Goal: Information Seeking & Learning: Learn about a topic

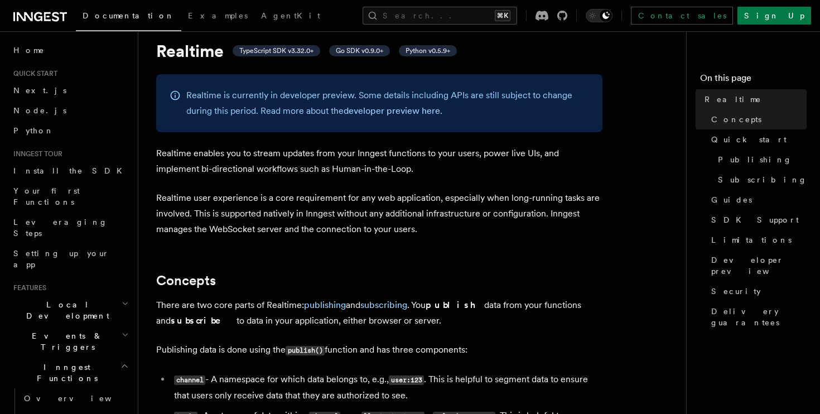
scroll to position [42, 0]
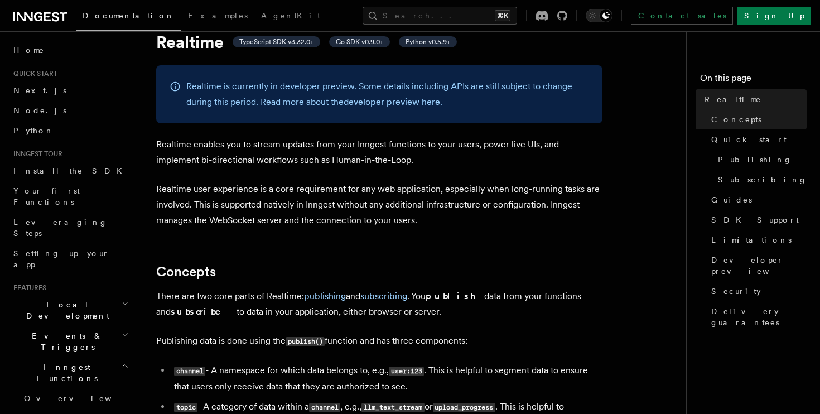
drag, startPoint x: 246, startPoint y: 114, endPoint x: 372, endPoint y: 114, distance: 126.1
click at [369, 114] on div "Realtime is currently in developer preview. Some details including APIs are sti…" at bounding box center [379, 94] width 446 height 58
click at [372, 114] on div "Realtime is currently in developer preview. Some details including APIs are sti…" at bounding box center [379, 94] width 446 height 58
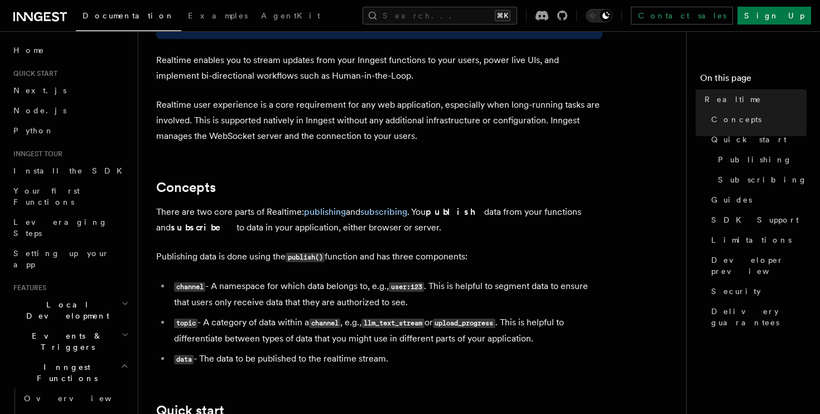
scroll to position [127, 0]
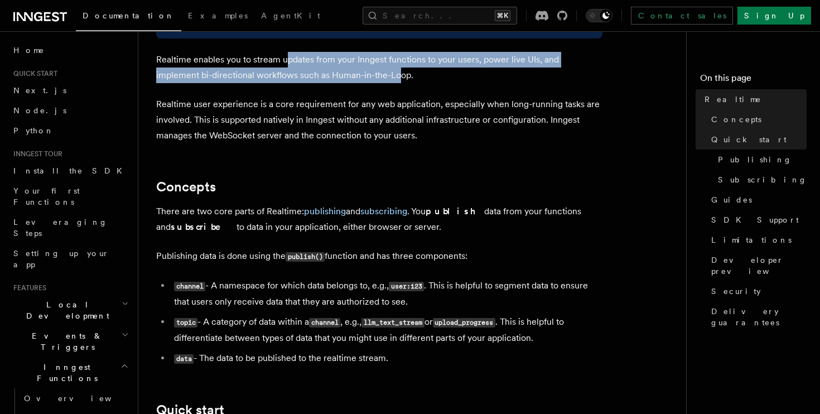
drag, startPoint x: 287, startPoint y: 61, endPoint x: 360, endPoint y: 79, distance: 75.1
click at [357, 78] on p "Realtime enables you to stream updates from your Inngest functions to your user…" at bounding box center [379, 67] width 446 height 31
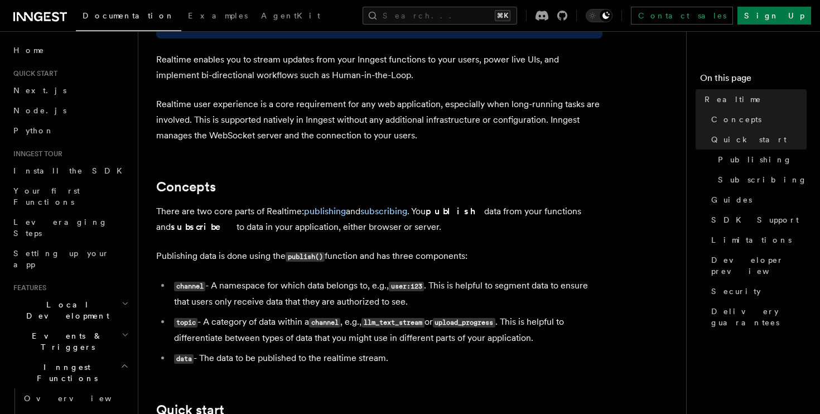
click at [360, 79] on p "Realtime enables you to stream updates from your Inngest functions to your user…" at bounding box center [379, 67] width 446 height 31
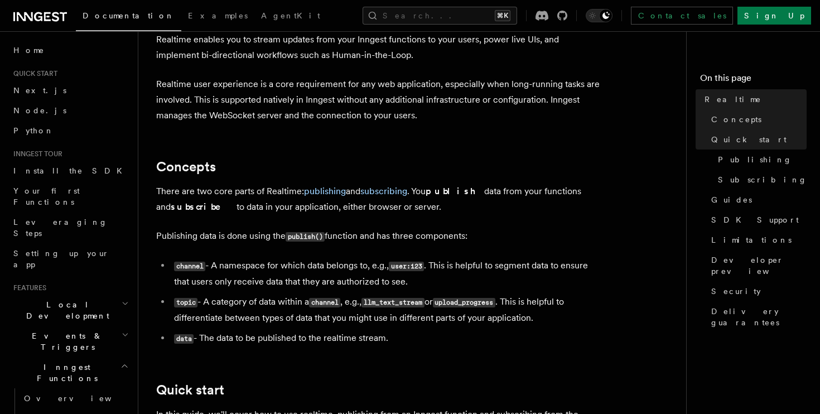
scroll to position [148, 0]
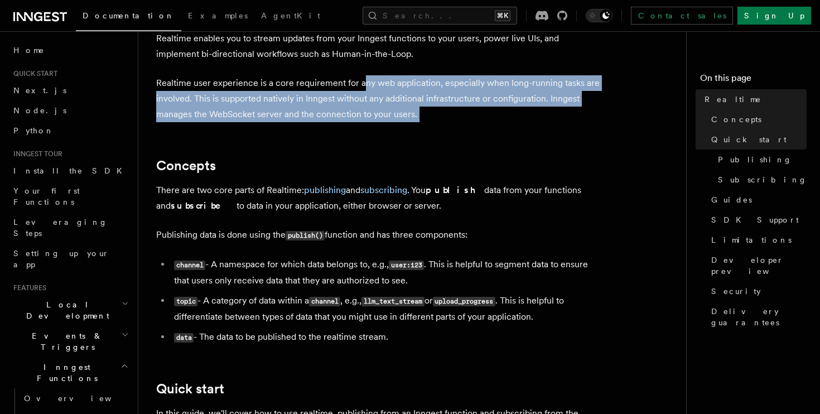
drag, startPoint x: 360, startPoint y: 79, endPoint x: 455, endPoint y: 131, distance: 108.4
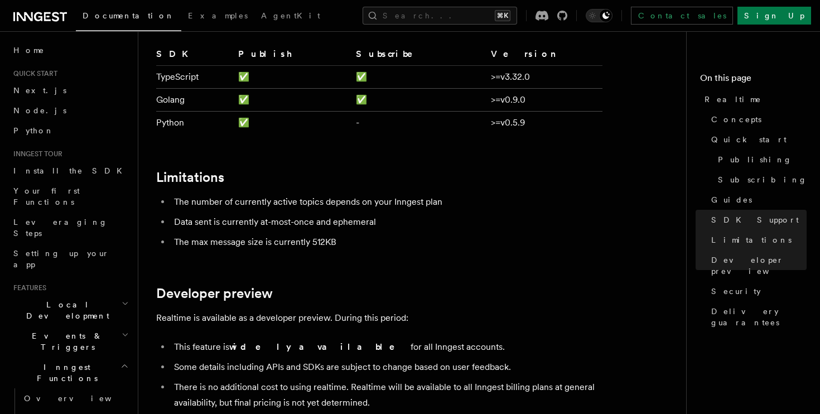
scroll to position [2473, 0]
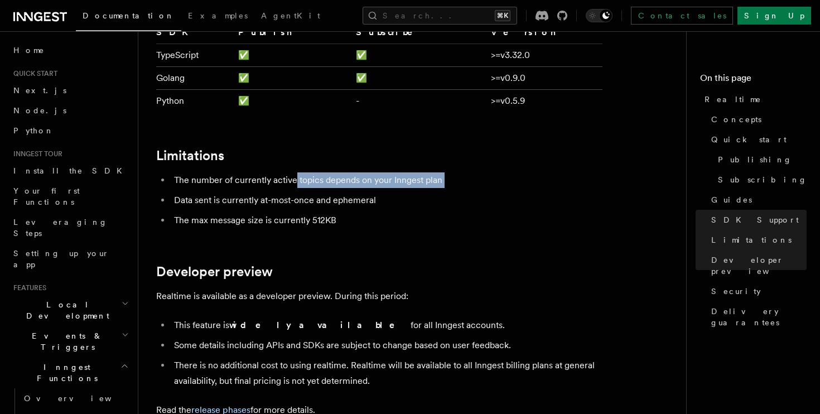
drag, startPoint x: 295, startPoint y: 154, endPoint x: 370, endPoint y: 181, distance: 79.6
click at [368, 180] on ul "The number of currently active topics depends on your Inngest plan Data sent is…" at bounding box center [379, 200] width 446 height 56
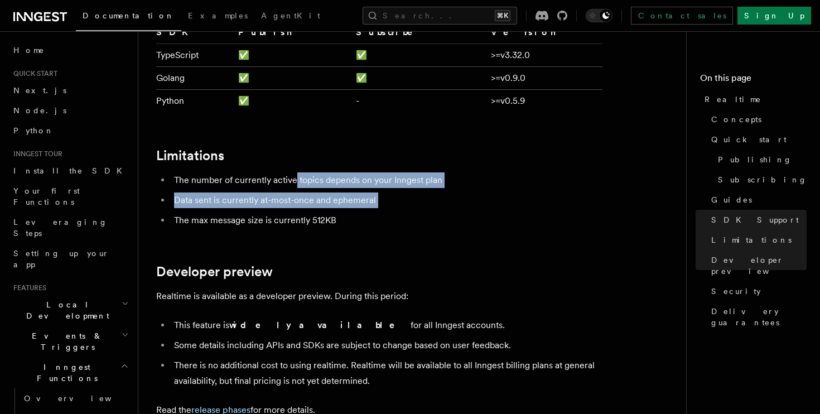
click at [370, 181] on ul "The number of currently active topics depends on your Inngest plan Data sent is…" at bounding box center [379, 200] width 446 height 56
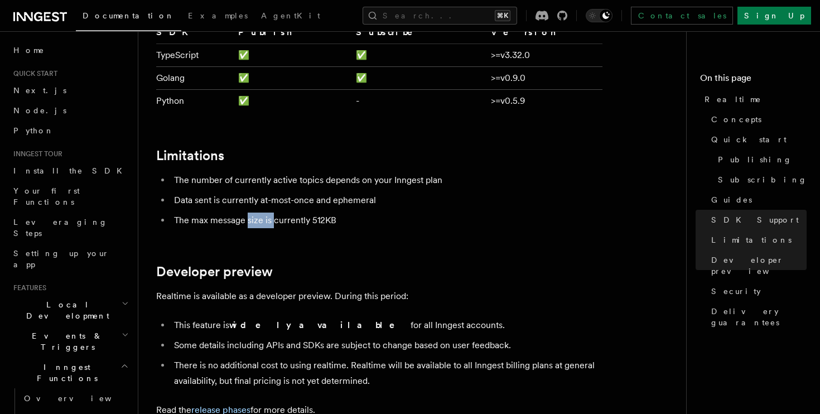
drag, startPoint x: 248, startPoint y: 192, endPoint x: 324, endPoint y: 192, distance: 76.4
click at [321, 213] on li "The max message size is currently 512KB" at bounding box center [387, 221] width 432 height 16
click at [324, 213] on li "The max message size is currently 512KB" at bounding box center [387, 221] width 432 height 16
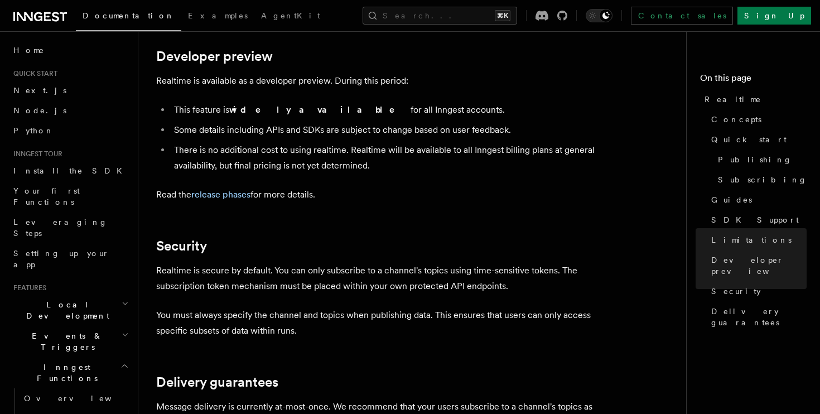
scroll to position [2689, 0]
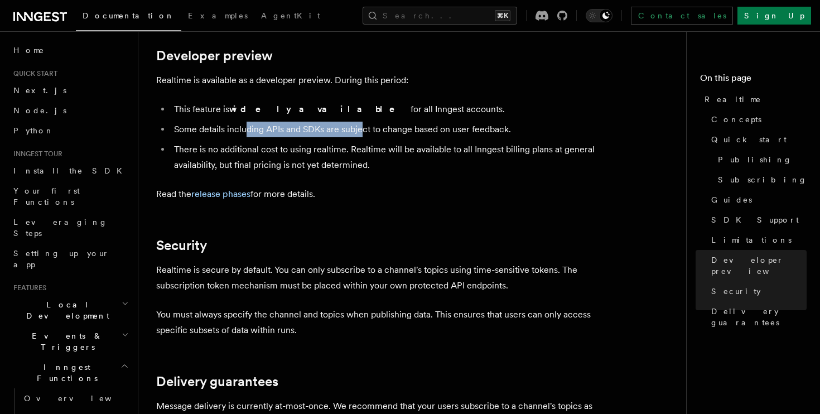
drag, startPoint x: 248, startPoint y: 101, endPoint x: 361, endPoint y: 100, distance: 113.8
click at [362, 122] on li "Some details including APIs and SDKs are subject to change based on user feedba…" at bounding box center [387, 130] width 432 height 16
click at [361, 122] on li "Some details including APIs and SDKs are subject to change based on user feedba…" at bounding box center [387, 130] width 432 height 16
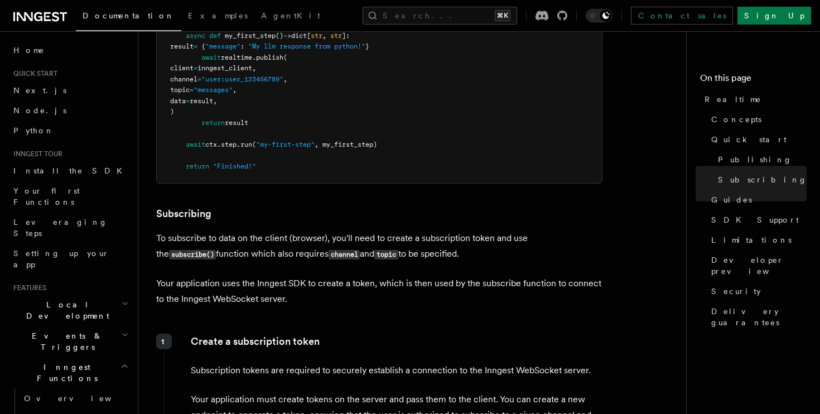
scroll to position [759, 0]
